Goal: Task Accomplishment & Management: Complete application form

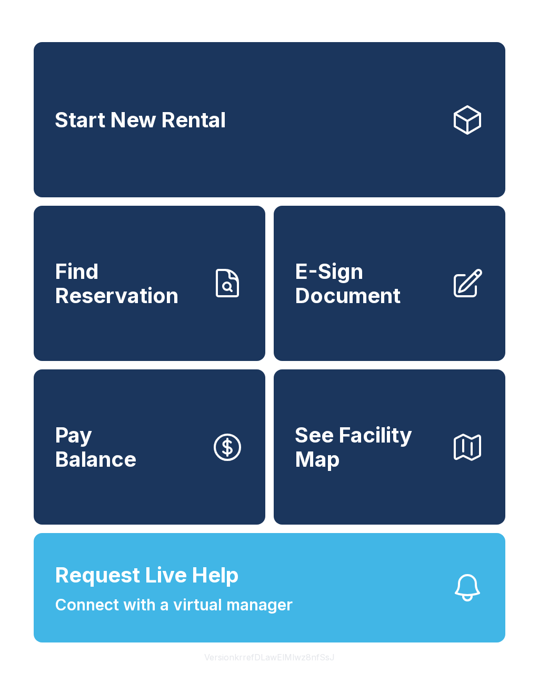
click at [416, 304] on span "E-Sign Document" at bounding box center [368, 284] width 147 height 48
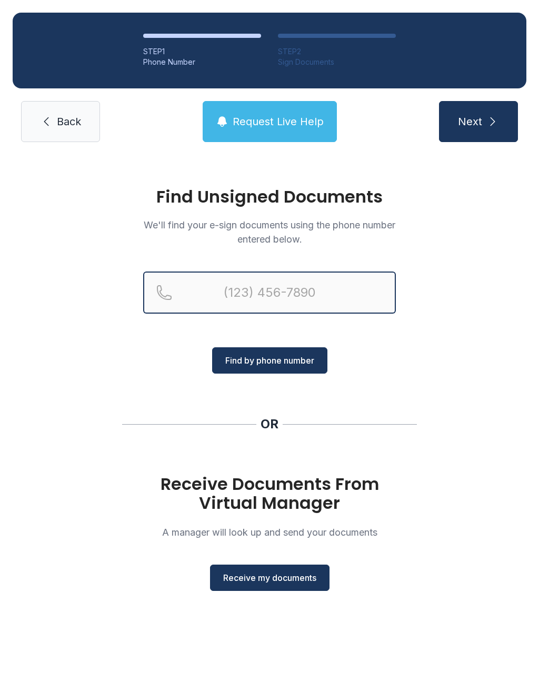
click at [284, 293] on input "Reservation phone number" at bounding box center [269, 293] width 253 height 42
type input "[PHONE_NUMBER]"
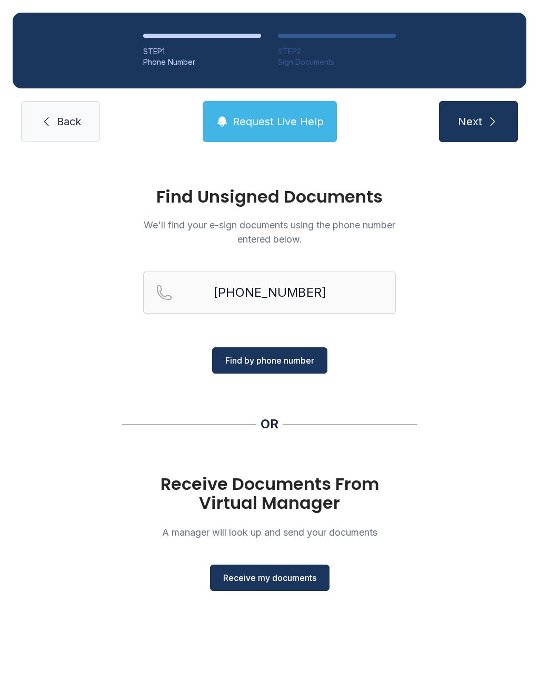
click at [304, 358] on span "Find by phone number" at bounding box center [269, 360] width 89 height 13
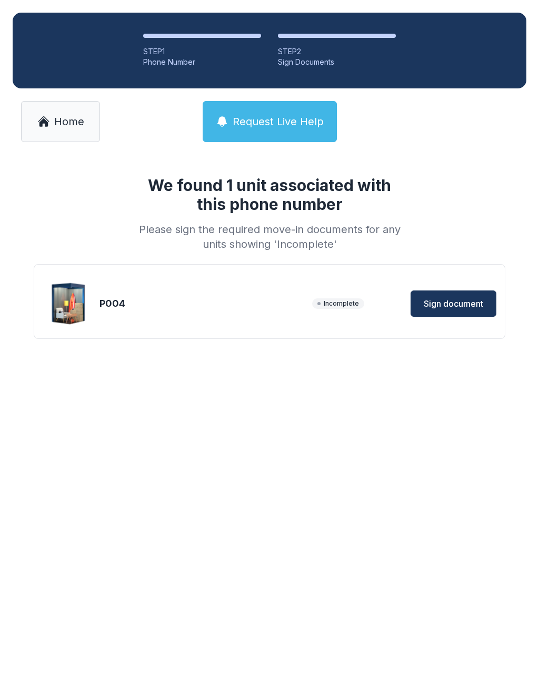
click at [457, 301] on span "Sign document" at bounding box center [453, 303] width 59 height 13
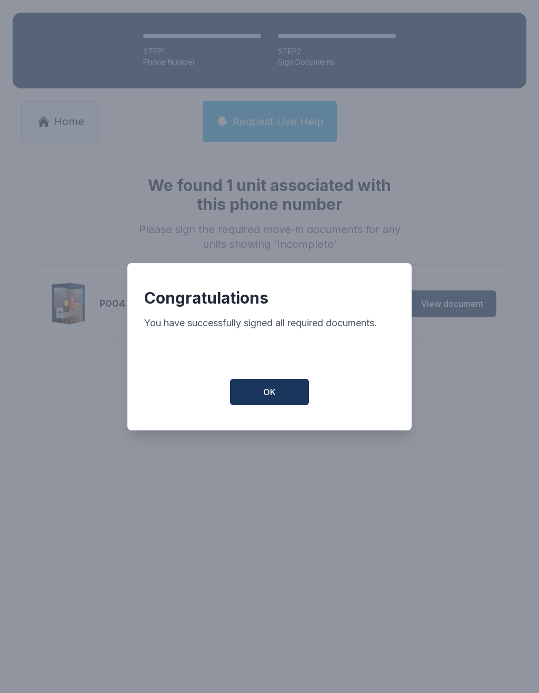
click at [287, 403] on button "OK" at bounding box center [269, 392] width 79 height 26
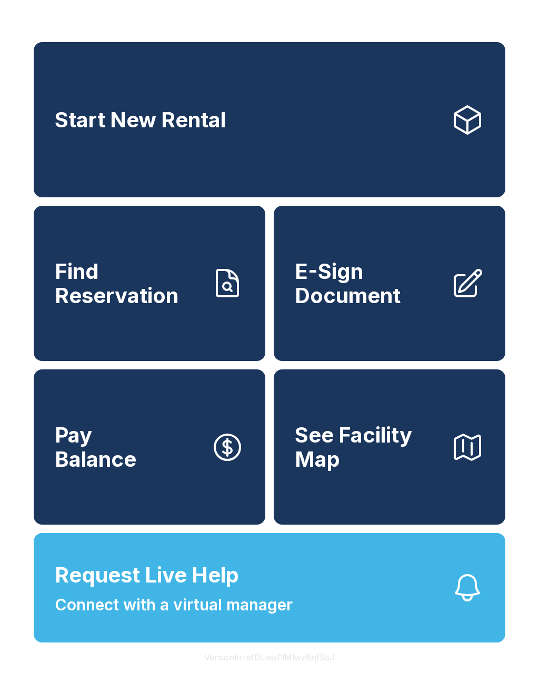
click at [377, 307] on span "E-Sign Document" at bounding box center [368, 284] width 147 height 48
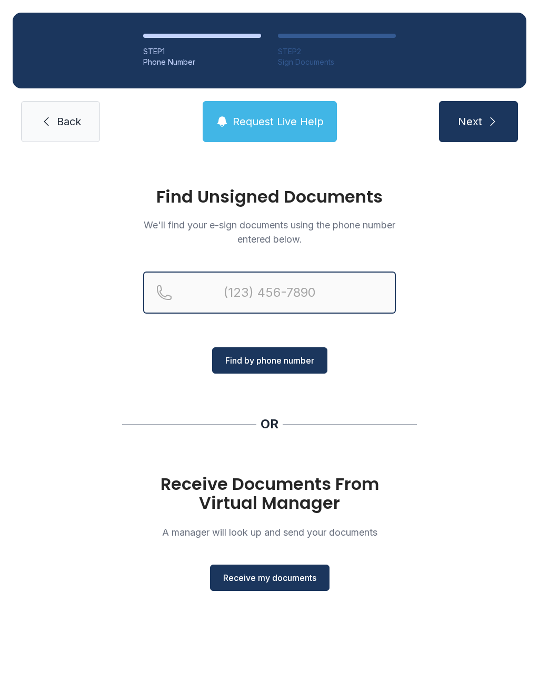
click at [241, 298] on input "Reservation phone number" at bounding box center [269, 293] width 253 height 42
type input "[PHONE_NUMBER]"
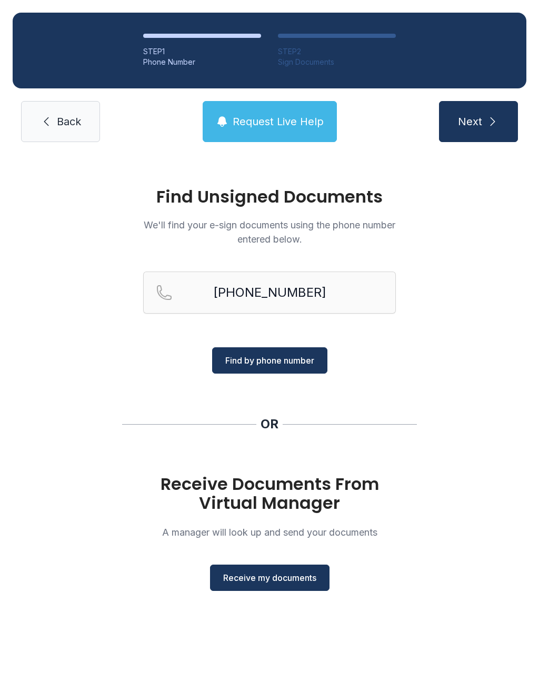
click at [298, 364] on span "Find by phone number" at bounding box center [269, 360] width 89 height 13
click at [296, 580] on span "Receive my documents" at bounding box center [269, 578] width 93 height 13
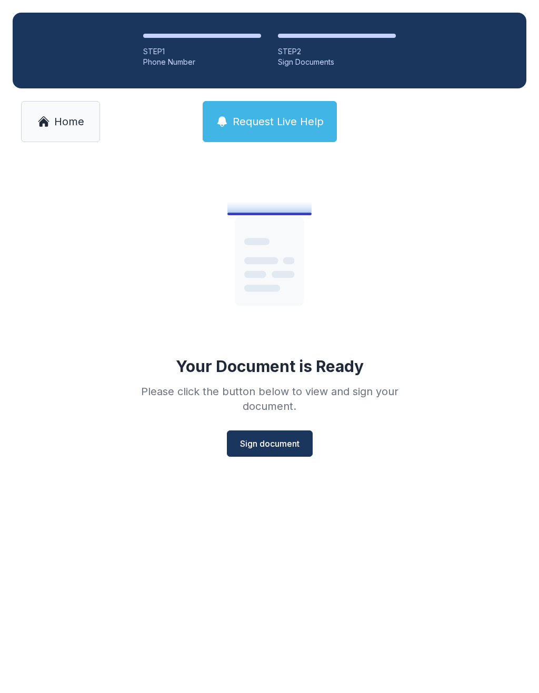
click at [267, 454] on button "Sign document" at bounding box center [270, 444] width 86 height 26
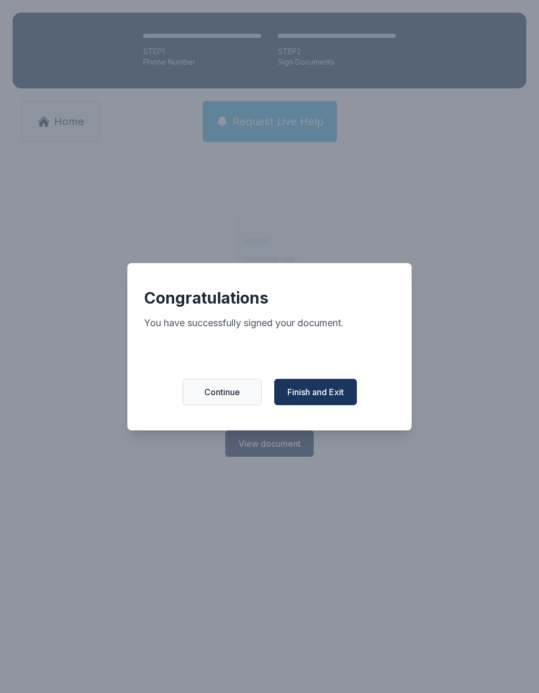
click at [300, 396] on span "Finish and Exit" at bounding box center [315, 392] width 56 height 13
